Goal: Task Accomplishment & Management: Complete application form

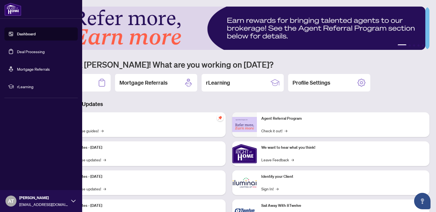
click at [17, 53] on link "Deal Processing" at bounding box center [31, 51] width 28 height 5
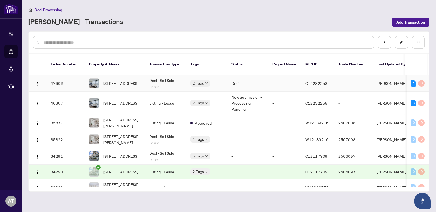
click at [115, 80] on span "[STREET_ADDRESS]" at bounding box center [120, 83] width 35 height 6
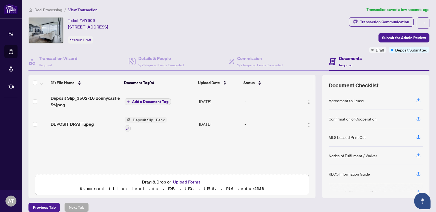
click at [138, 102] on span "Add a Document Tag" at bounding box center [150, 102] width 36 height 4
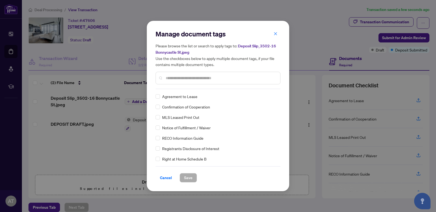
click at [189, 77] on input "text" at bounding box center [221, 78] width 110 height 6
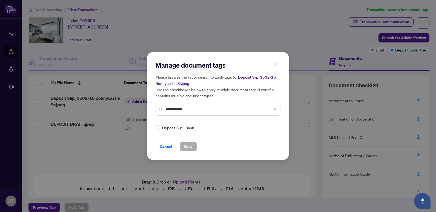
type input "**********"
click at [185, 147] on span "Save" at bounding box center [188, 146] width 8 height 9
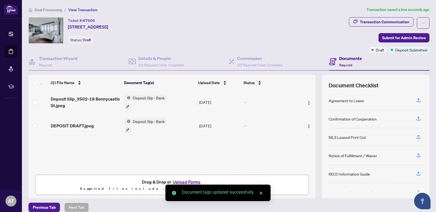
click at [135, 122] on span "Deposit Slip - Bank" at bounding box center [149, 121] width 36 height 6
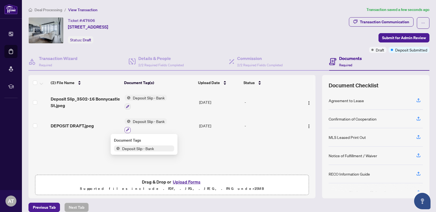
click at [125, 130] on button "button" at bounding box center [128, 130] width 6 height 6
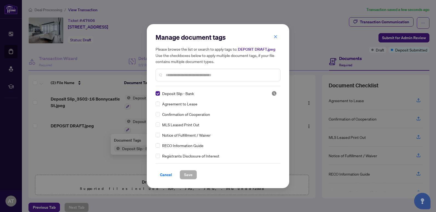
click at [186, 75] on input "text" at bounding box center [221, 75] width 110 height 6
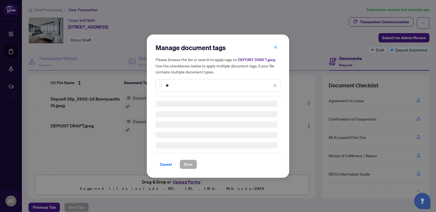
type input "*"
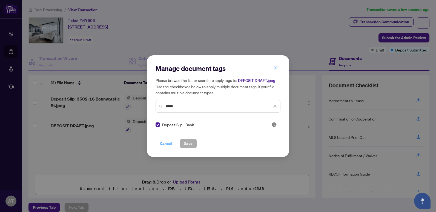
type input "****"
click at [167, 143] on span "Cancel" at bounding box center [166, 143] width 12 height 9
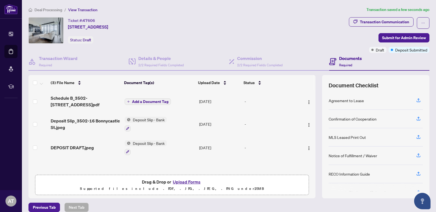
click at [133, 102] on span "Add a Document Tag" at bounding box center [150, 102] width 36 height 4
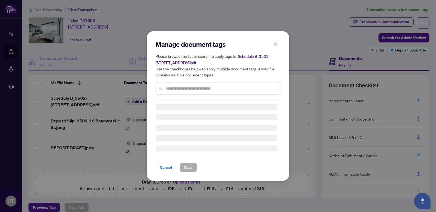
click at [179, 88] on div "Manage document tags Please browse the list or search to apply tags to: Schedul…" at bounding box center [218, 69] width 125 height 59
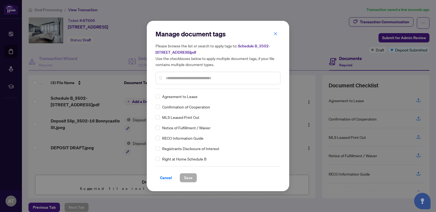
click at [184, 81] on div at bounding box center [218, 78] width 125 height 13
click at [188, 76] on input "text" at bounding box center [221, 78] width 110 height 6
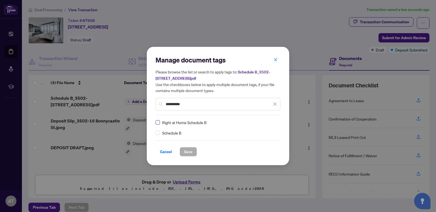
type input "**********"
click at [187, 151] on span "Save" at bounding box center [188, 151] width 8 height 9
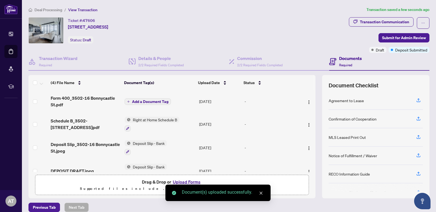
click at [140, 102] on span "Add a Document Tag" at bounding box center [150, 102] width 36 height 4
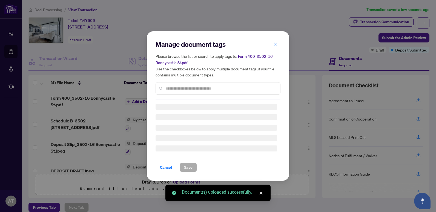
click at [193, 87] on input "text" at bounding box center [221, 88] width 110 height 6
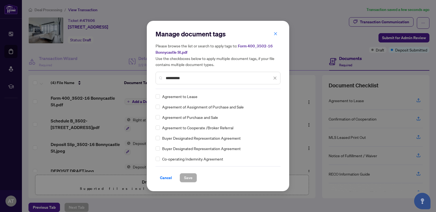
type input "*********"
click at [186, 180] on span "Save" at bounding box center [188, 177] width 8 height 9
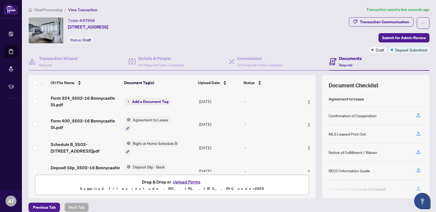
click at [146, 101] on span "Add a Document Tag" at bounding box center [150, 102] width 36 height 4
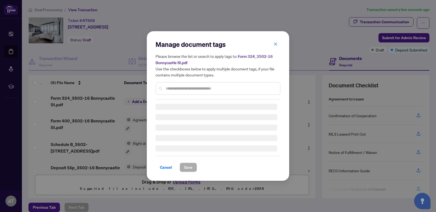
click at [177, 89] on div "Manage document tags Please browse the list or search to apply tags to: Form 32…" at bounding box center [218, 106] width 125 height 132
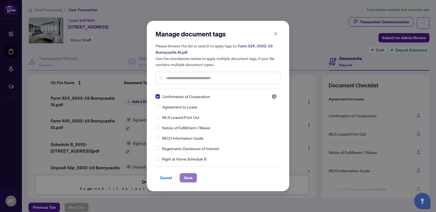
click at [184, 177] on span "Save" at bounding box center [188, 177] width 8 height 9
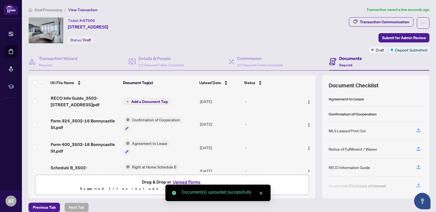
click at [138, 101] on span "Add a Document Tag" at bounding box center [149, 102] width 36 height 4
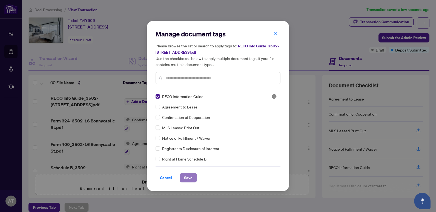
click at [188, 178] on span "Save" at bounding box center [188, 177] width 8 height 9
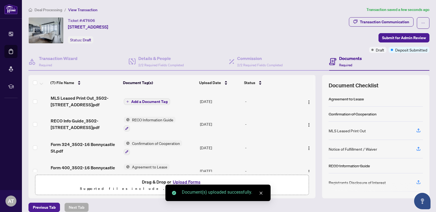
click at [145, 101] on span "Add a Document Tag" at bounding box center [149, 102] width 36 height 4
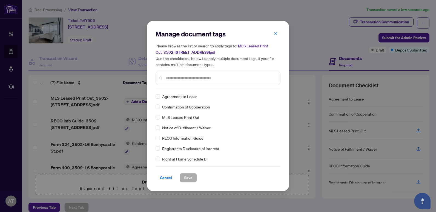
click at [195, 82] on div at bounding box center [218, 78] width 125 height 13
click at [196, 79] on input "text" at bounding box center [221, 78] width 110 height 6
click at [184, 119] on span "MLS Leased Print Out" at bounding box center [180, 117] width 37 height 6
click at [189, 174] on span "Save" at bounding box center [188, 177] width 8 height 9
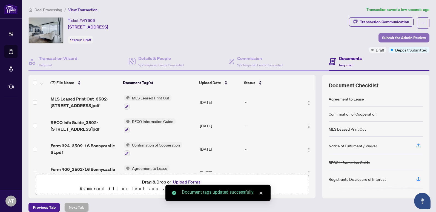
click at [406, 37] on span "Submit for Admin Review" at bounding box center [404, 37] width 44 height 9
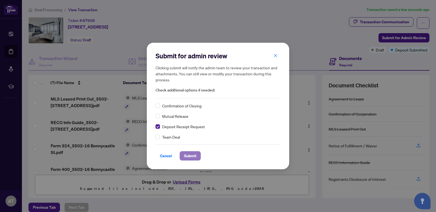
click at [189, 158] on span "Submit" at bounding box center [190, 155] width 12 height 9
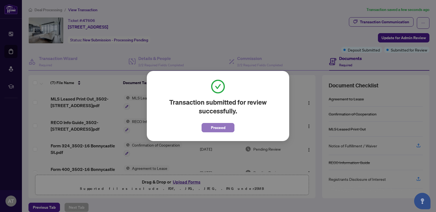
click at [212, 125] on span "Proceed" at bounding box center [218, 127] width 15 height 9
